Goal: Transaction & Acquisition: Purchase product/service

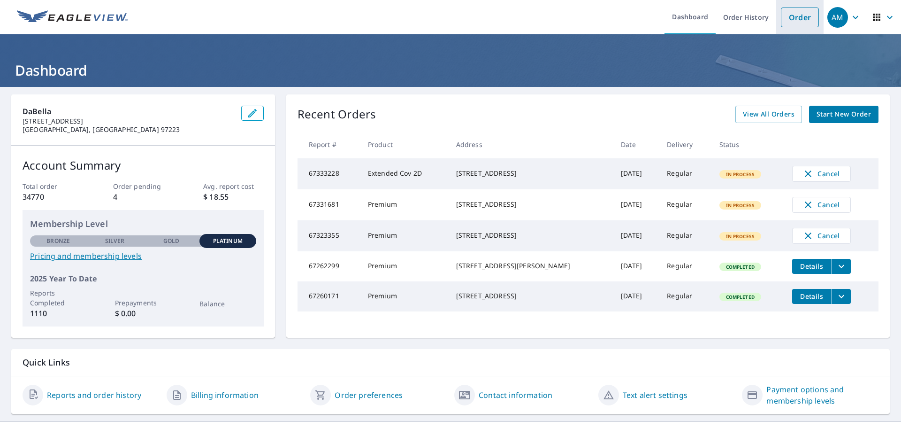
click at [792, 11] on link "Order" at bounding box center [800, 18] width 38 height 20
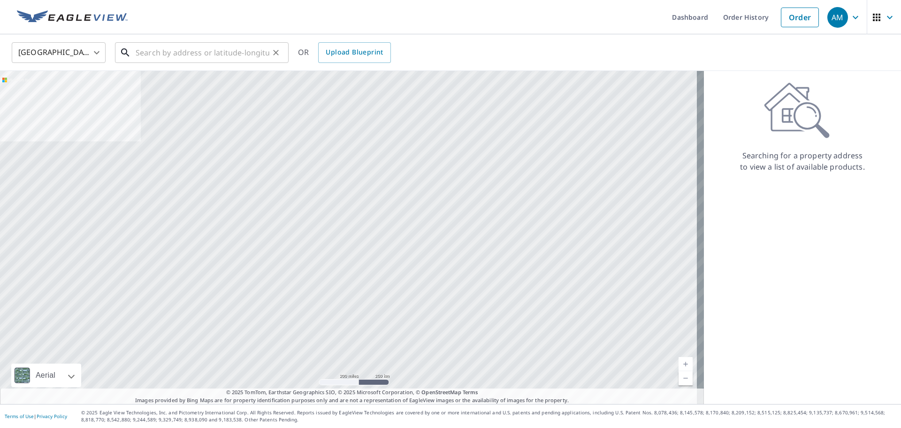
click at [167, 48] on input "text" at bounding box center [203, 52] width 134 height 26
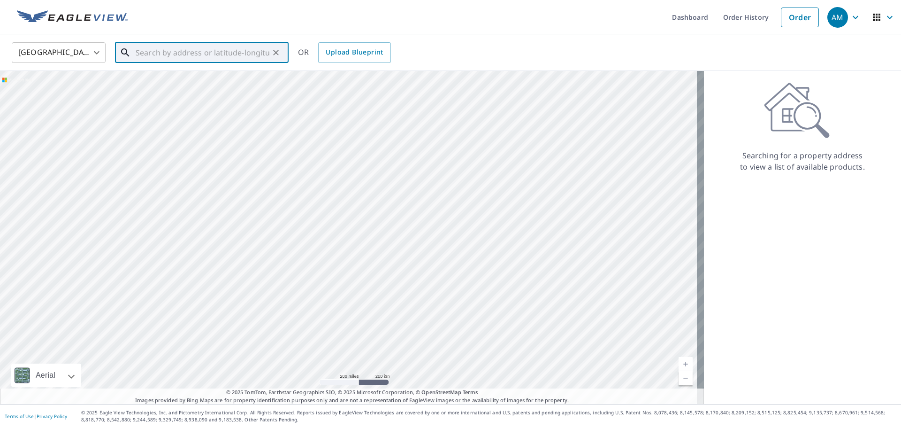
click at [192, 56] on input "text" at bounding box center [203, 52] width 134 height 26
type input "1"
click at [193, 93] on p "[GEOGRAPHIC_DATA], [GEOGRAPHIC_DATA] 97355" at bounding box center [207, 94] width 147 height 19
type input "[STREET_ADDRESS][PERSON_NAME]"
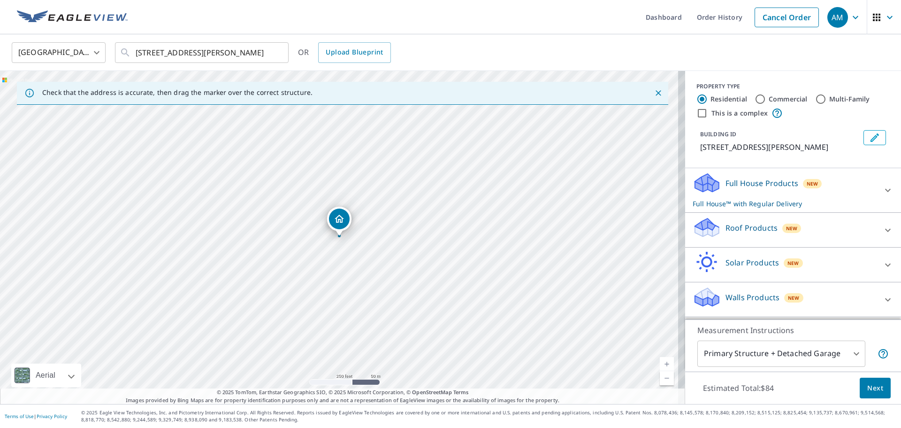
scroll to position [9, 0]
click at [752, 300] on p "Walls Products" at bounding box center [753, 297] width 54 height 11
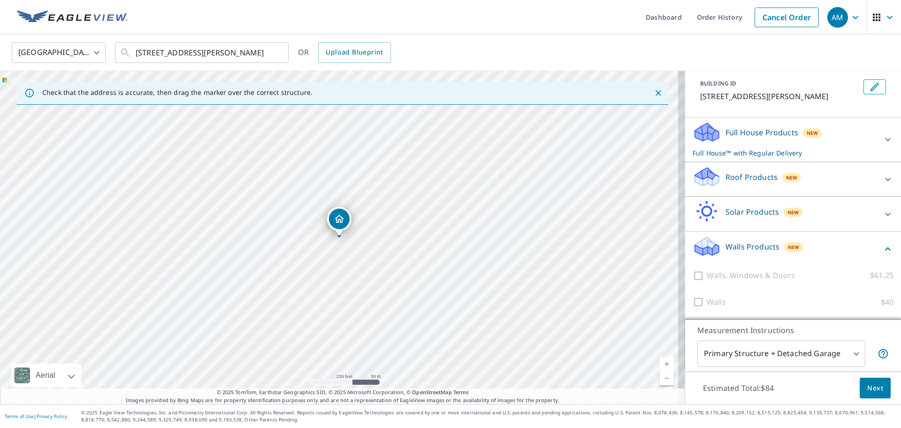
scroll to position [62, 0]
click at [746, 277] on p "Walls, Windows & Doors" at bounding box center [751, 275] width 88 height 12
click at [693, 276] on div at bounding box center [700, 275] width 14 height 12
click at [882, 250] on icon at bounding box center [887, 248] width 11 height 11
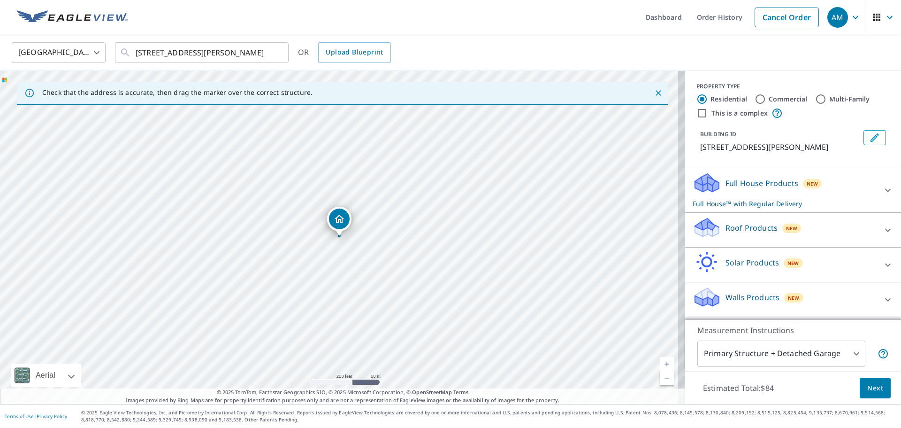
scroll to position [9, 0]
click at [882, 195] on icon at bounding box center [887, 189] width 11 height 11
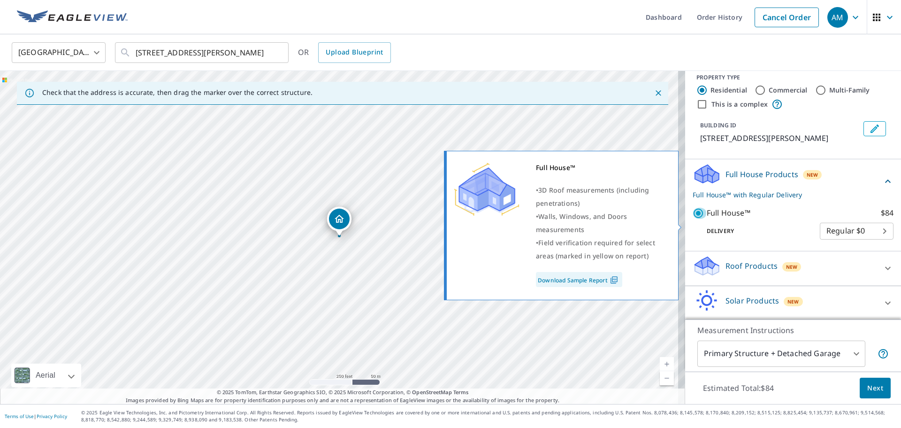
click at [693, 219] on input "Full House™ $84" at bounding box center [700, 212] width 14 height 11
checkbox input "false"
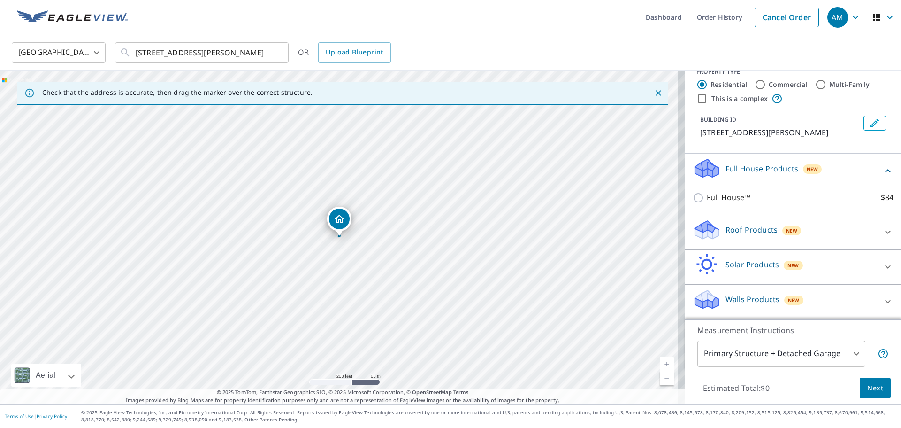
scroll to position [26, 0]
click at [755, 300] on p "Walls Products" at bounding box center [753, 298] width 54 height 11
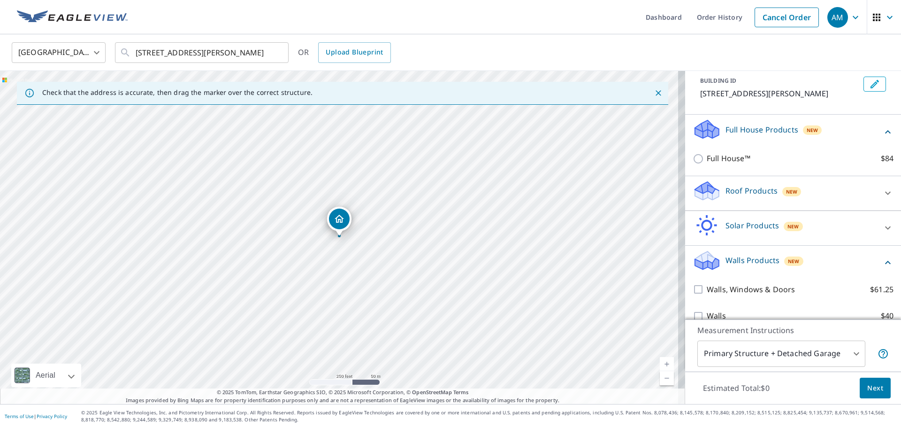
scroll to position [79, 0]
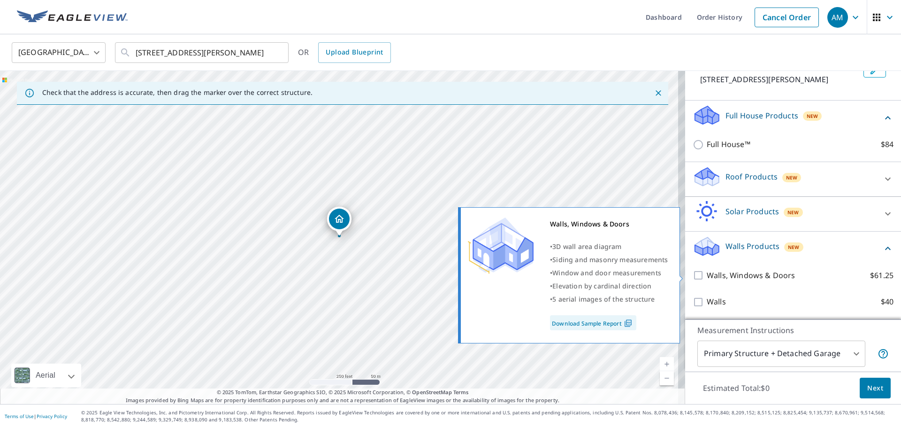
click at [693, 275] on input "Walls, Windows & Doors $61.25" at bounding box center [700, 274] width 14 height 11
checkbox input "true"
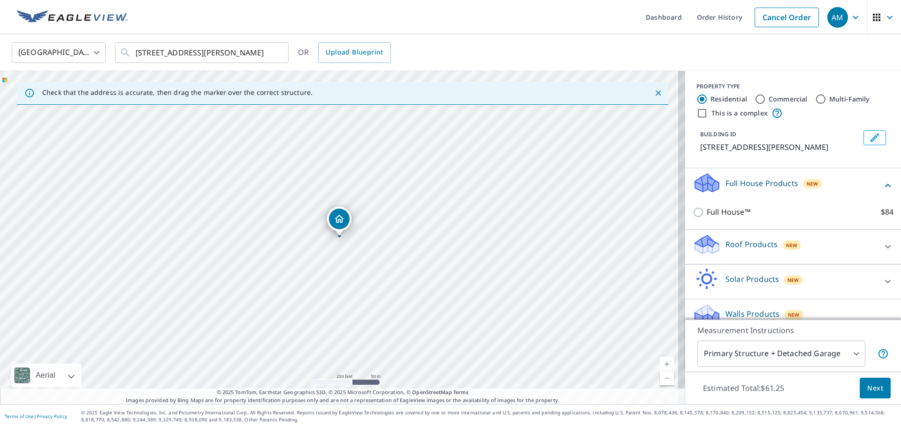
scroll to position [109, 0]
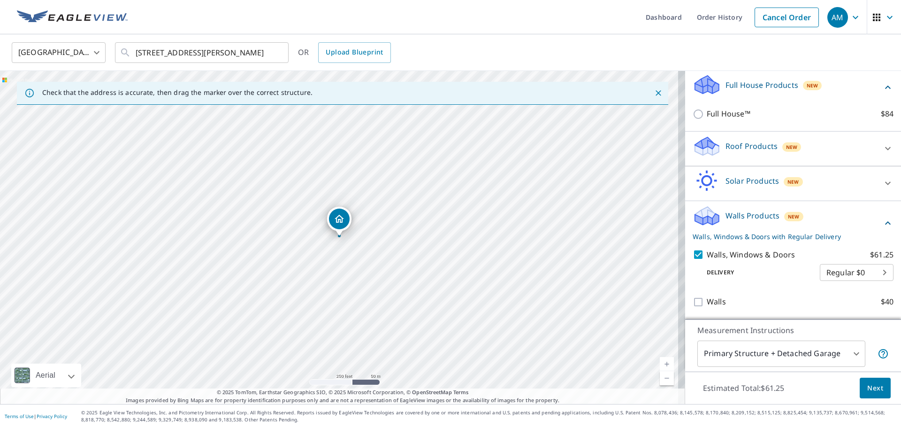
click at [874, 388] on span "Next" at bounding box center [875, 388] width 16 height 12
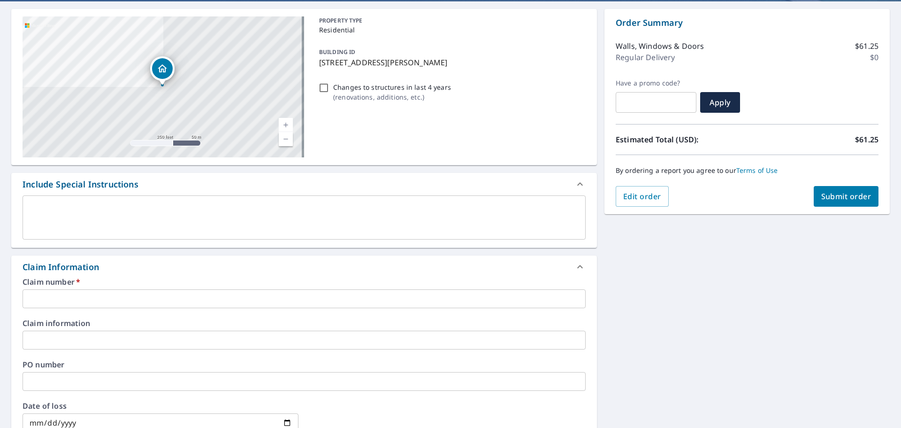
scroll to position [188, 0]
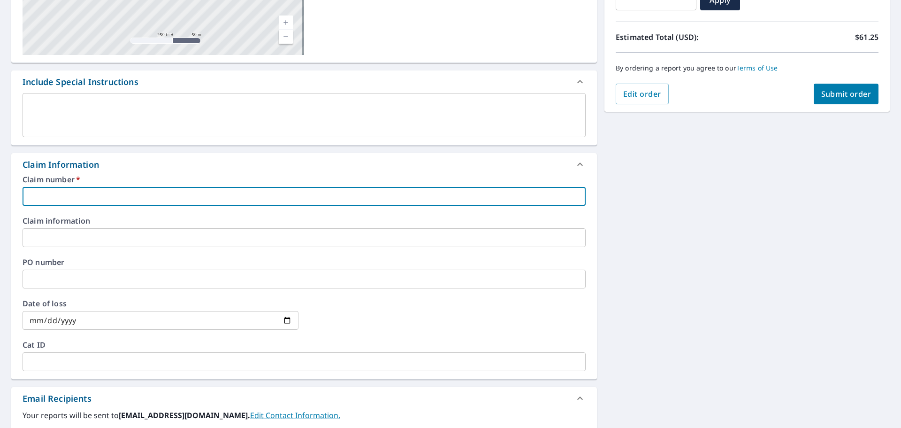
click at [92, 192] on input "text" at bounding box center [304, 196] width 563 height 19
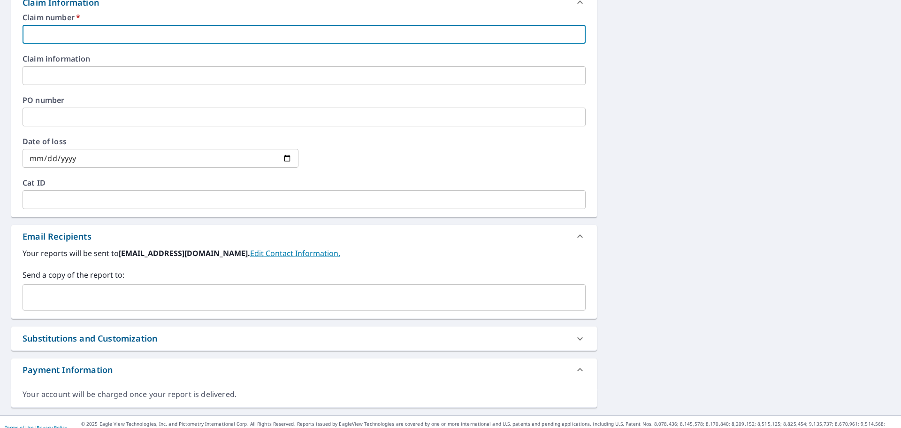
scroll to position [361, 0]
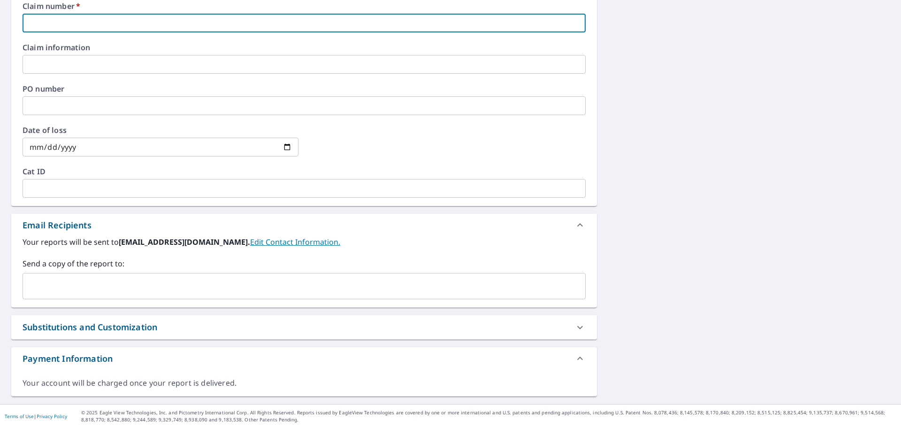
click at [230, 285] on input "text" at bounding box center [297, 286] width 541 height 18
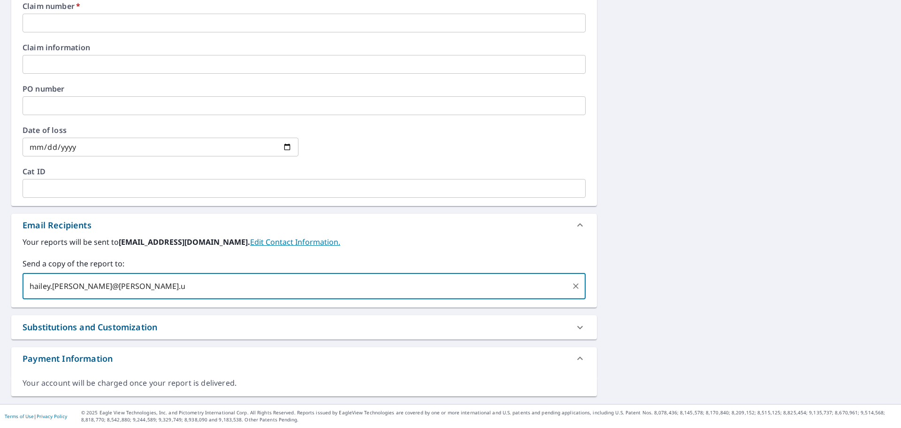
type input "[EMAIL_ADDRESS][PERSON_NAME][PERSON_NAME][DOMAIN_NAME]"
checkbox input "true"
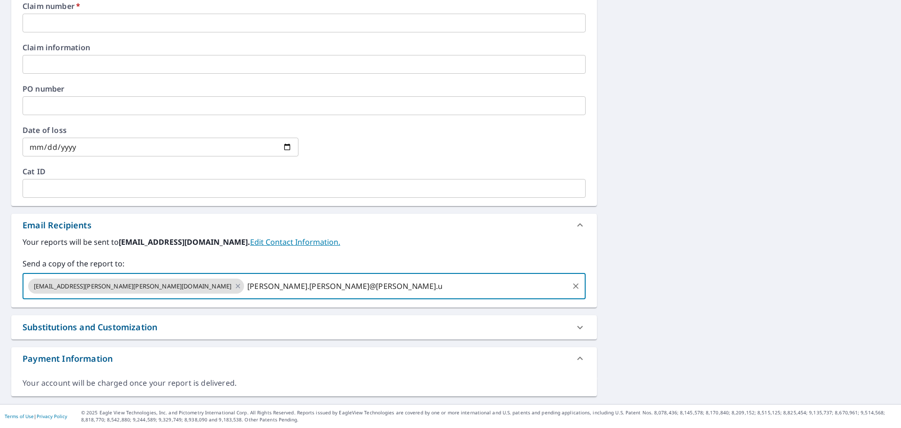
type input "[PERSON_NAME][EMAIL_ADDRESS][PERSON_NAME][PERSON_NAME][DOMAIN_NAME]"
checkbox input "true"
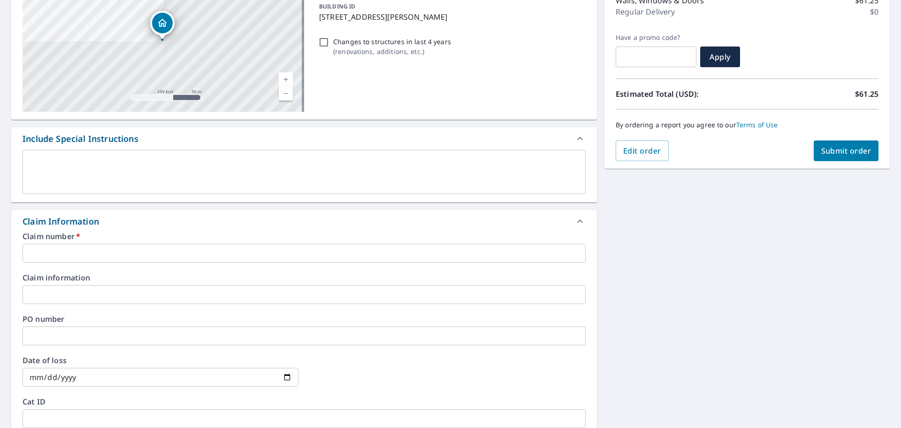
scroll to position [126, 0]
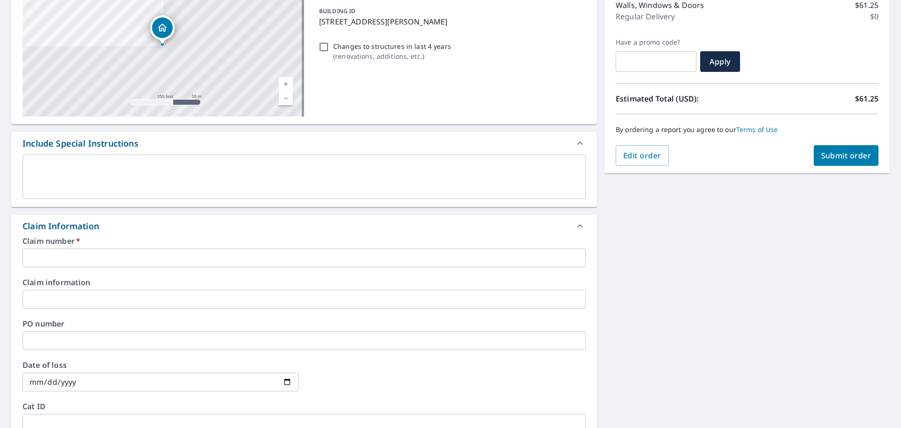
drag, startPoint x: 172, startPoint y: 254, endPoint x: 174, endPoint y: 248, distance: 6.4
click at [172, 254] on input "text" at bounding box center [304, 257] width 563 height 19
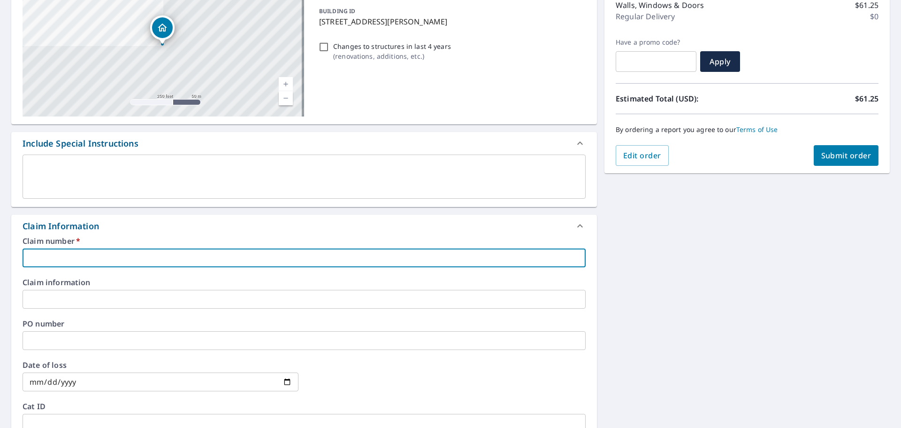
type input "A"
checkbox input "true"
type input "An"
checkbox input "true"
type input "[PERSON_NAME]"
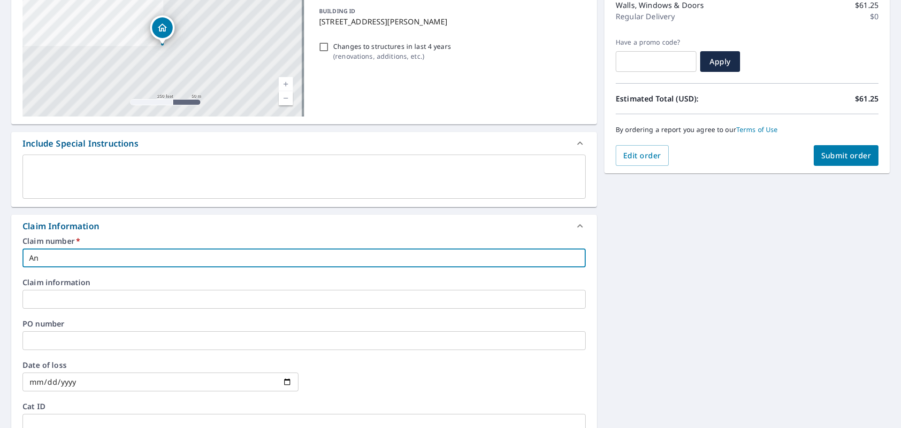
checkbox input "true"
type input "Anni"
checkbox input "true"
type input "[PERSON_NAME]"
checkbox input "true"
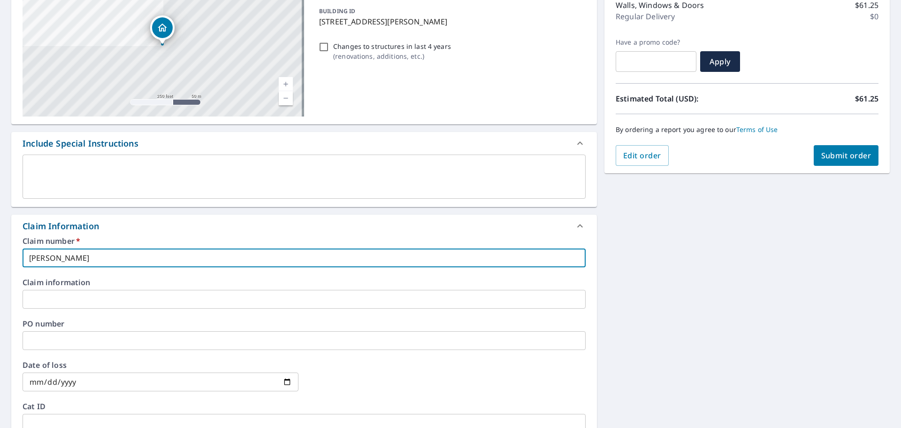
type input "AnnieS"
checkbox input "true"
type input "AnnieSe"
checkbox input "true"
type input "AnnieSee"
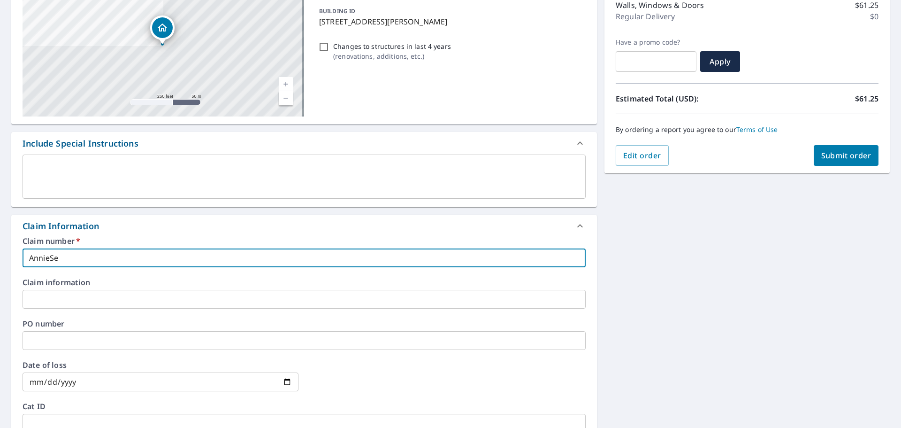
checkbox input "true"
type input "AnnieSeen"
checkbox input "true"
type input "AnnieSeeno"
checkbox input "true"
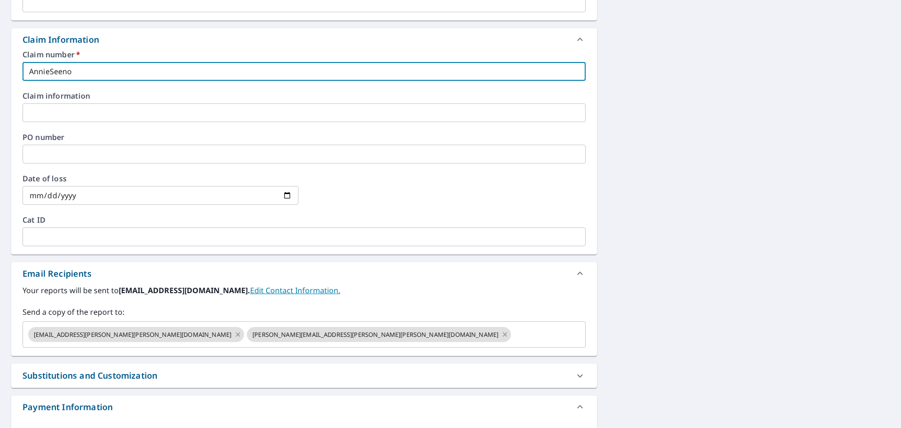
scroll to position [314, 0]
type input "AnnieSeeno"
click at [513, 338] on input "text" at bounding box center [540, 333] width 55 height 18
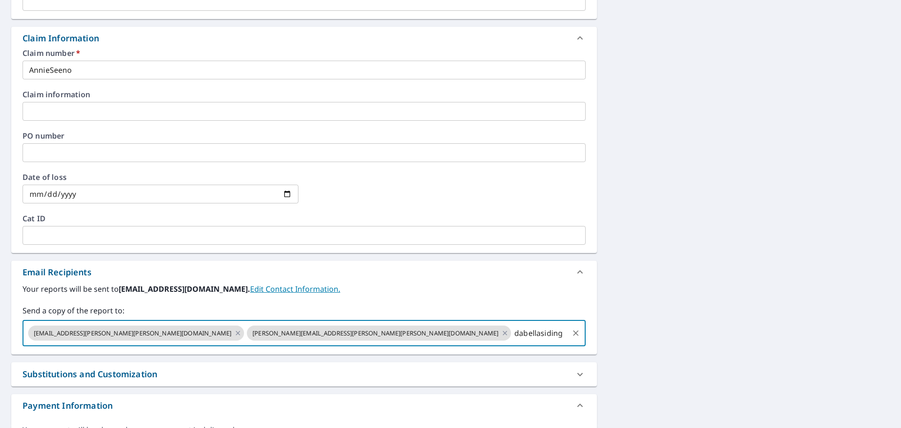
type input "dabellasiding"
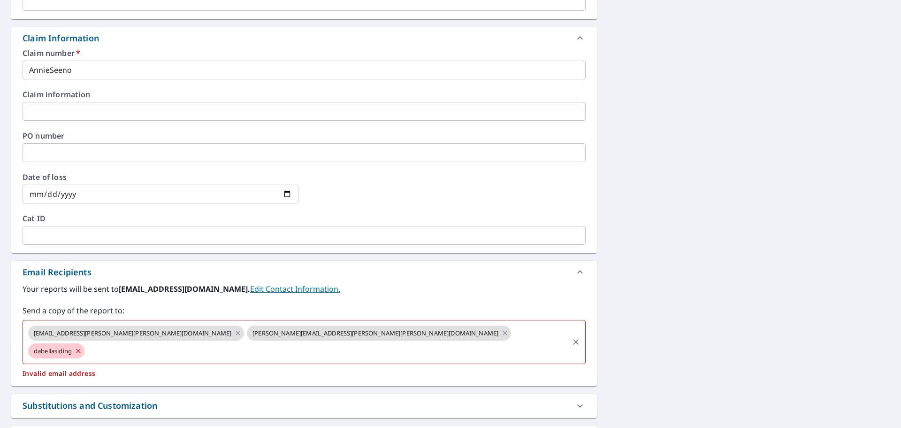
click at [283, 342] on input "text" at bounding box center [327, 351] width 482 height 18
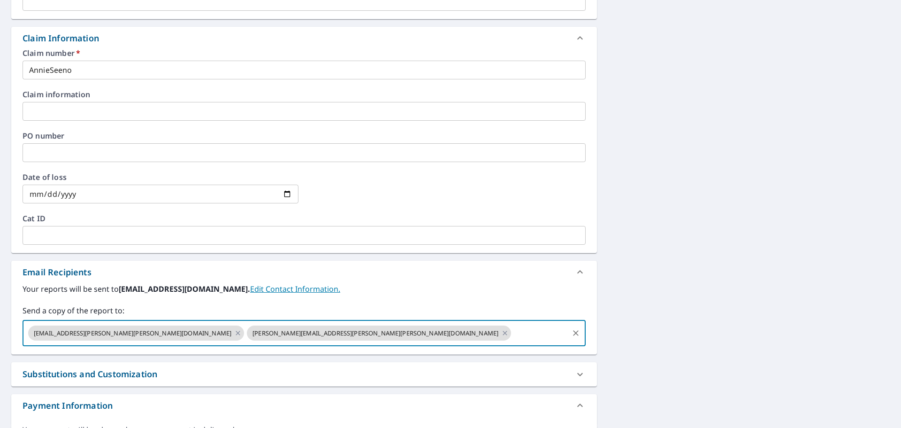
checkbox input "true"
type input "[EMAIL_ADDRESS][DOMAIN_NAME]"
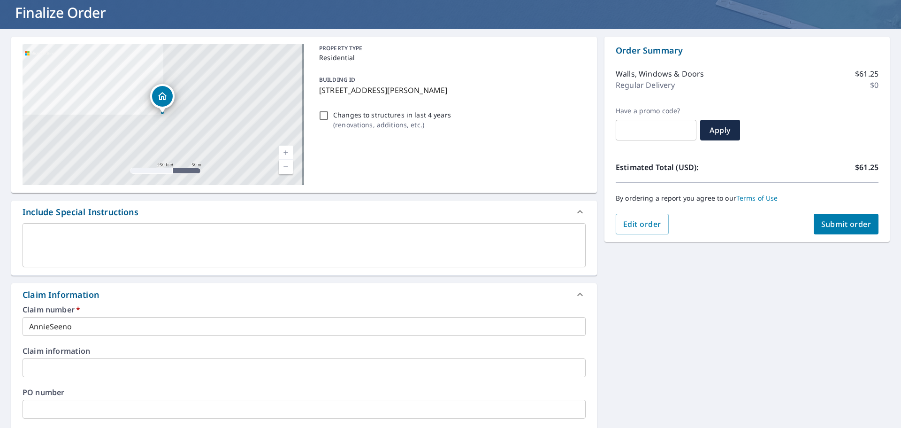
scroll to position [0, 0]
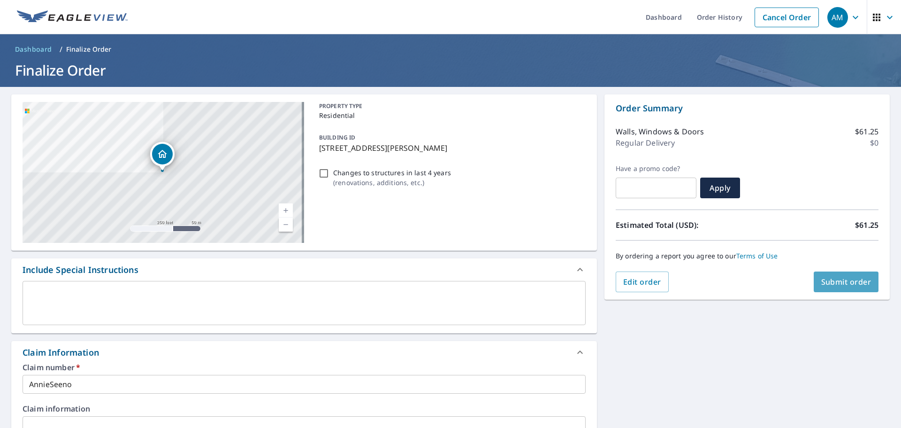
click at [845, 284] on span "Submit order" at bounding box center [846, 281] width 50 height 10
checkbox input "true"
